Goal: Task Accomplishment & Management: Complete application form

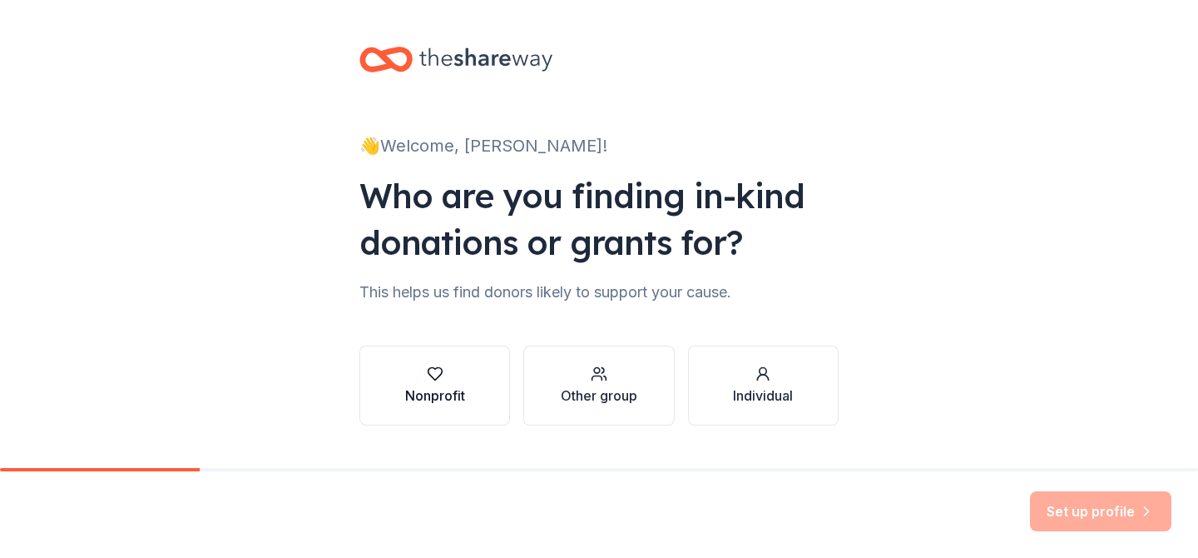
click at [436, 381] on icon "button" at bounding box center [435, 373] width 17 height 17
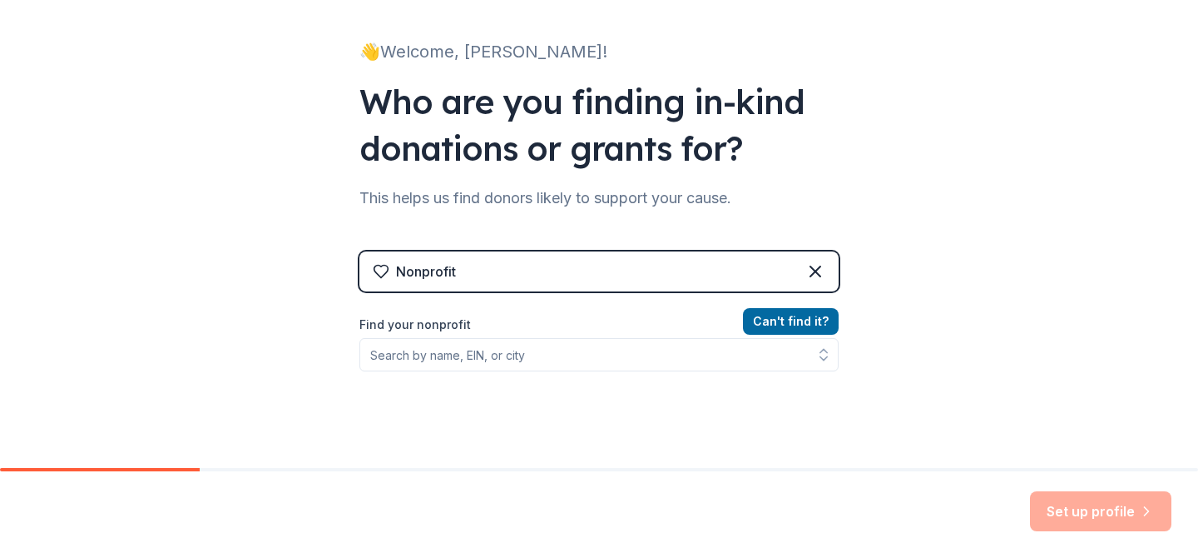
scroll to position [95, 0]
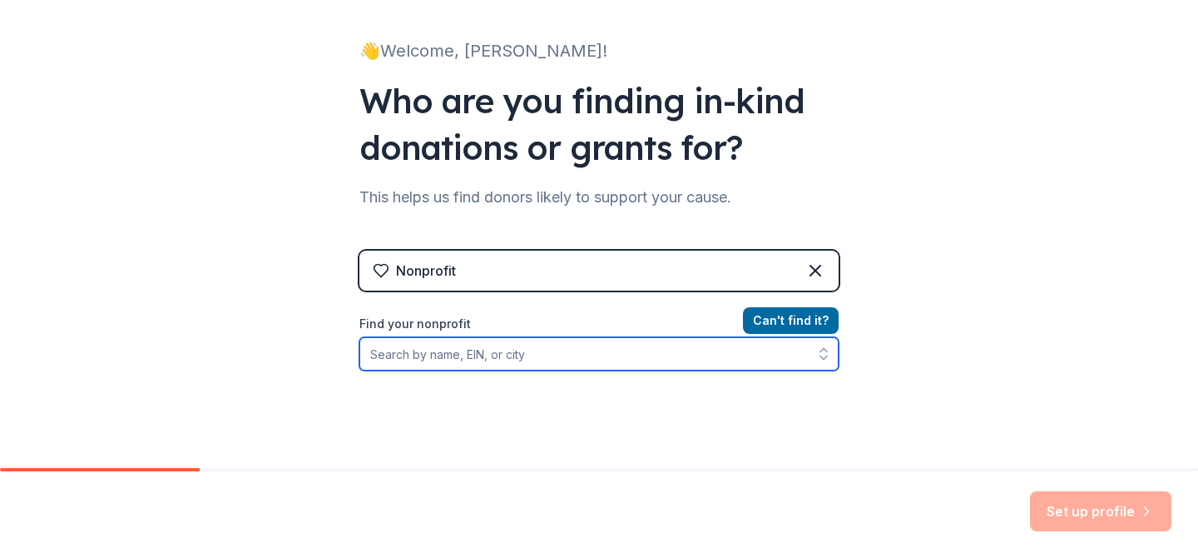
click at [433, 352] on input "Find your nonprofit" at bounding box center [598, 353] width 479 height 33
type input "pittsburgh area community schools"
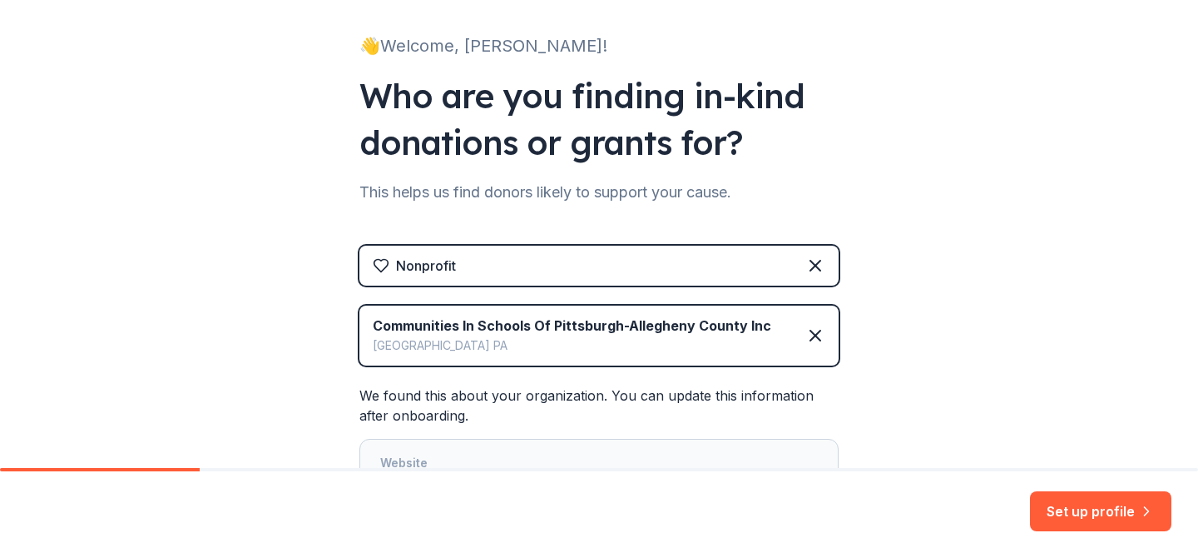
scroll to position [101, 0]
click at [817, 261] on icon at bounding box center [815, 265] width 10 height 10
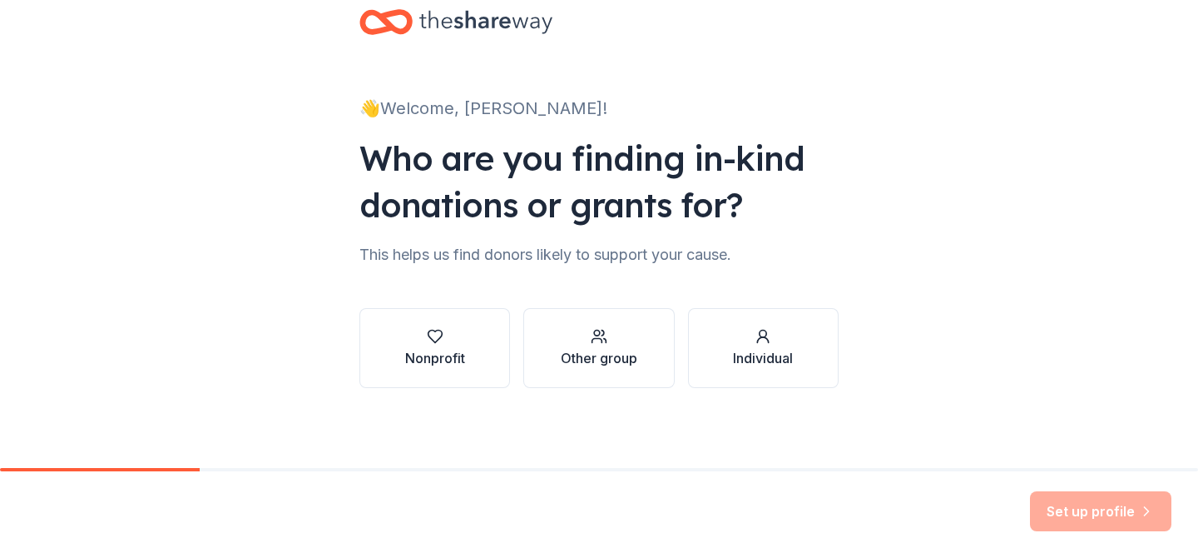
scroll to position [37, 0]
click at [600, 352] on div "Other group" at bounding box center [599, 358] width 77 height 20
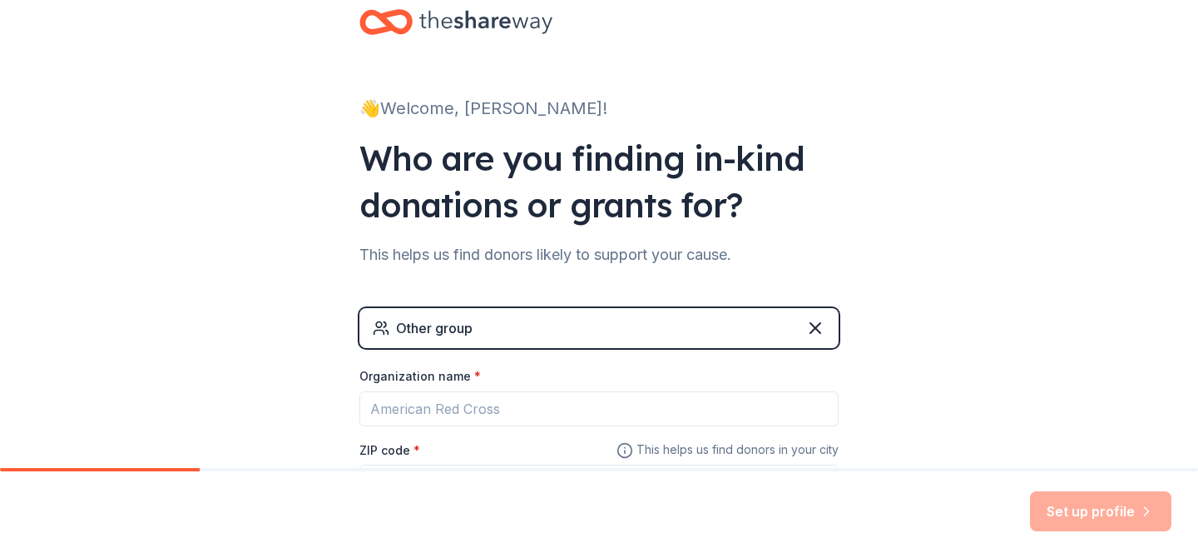
click at [532, 331] on div "Other group" at bounding box center [598, 328] width 479 height 40
click at [439, 331] on div "Other group" at bounding box center [434, 328] width 77 height 20
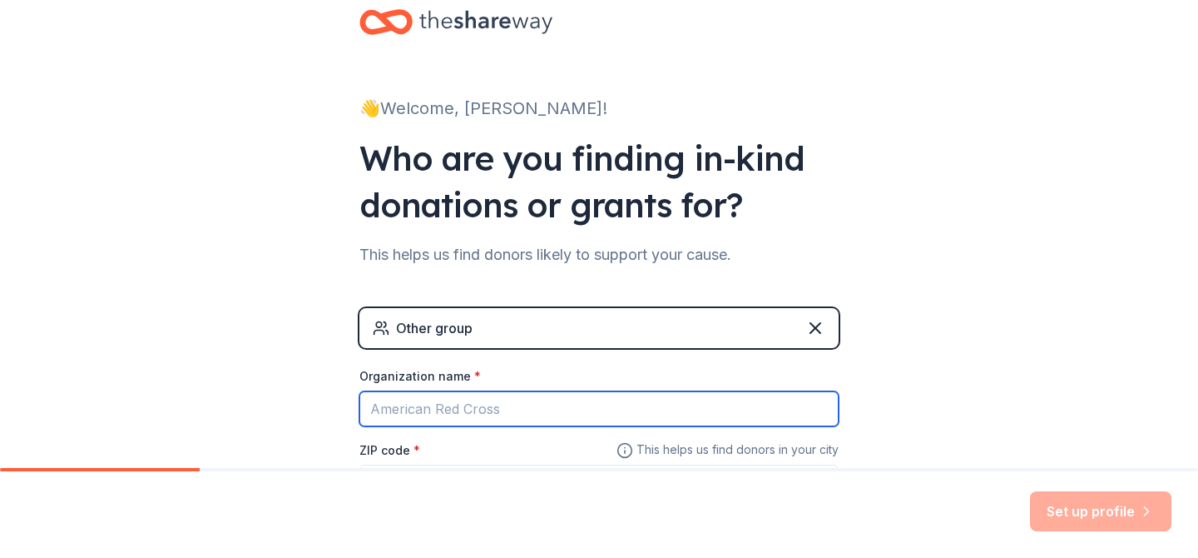
click at [412, 412] on input "Organization name *" at bounding box center [598, 408] width 479 height 35
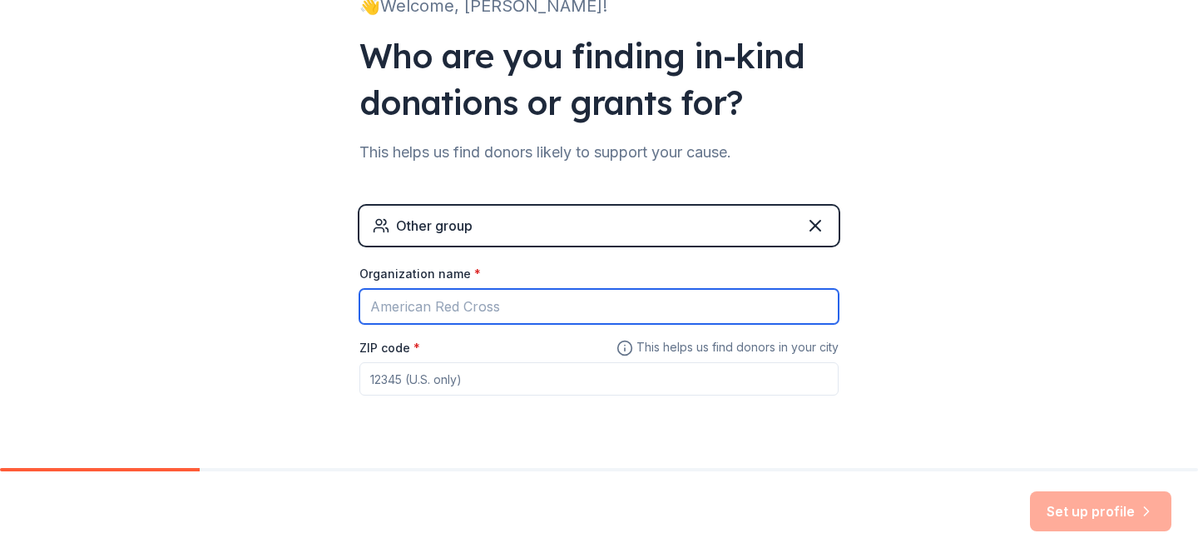
scroll to position [181, 0]
